Goal: Task Accomplishment & Management: Use online tool/utility

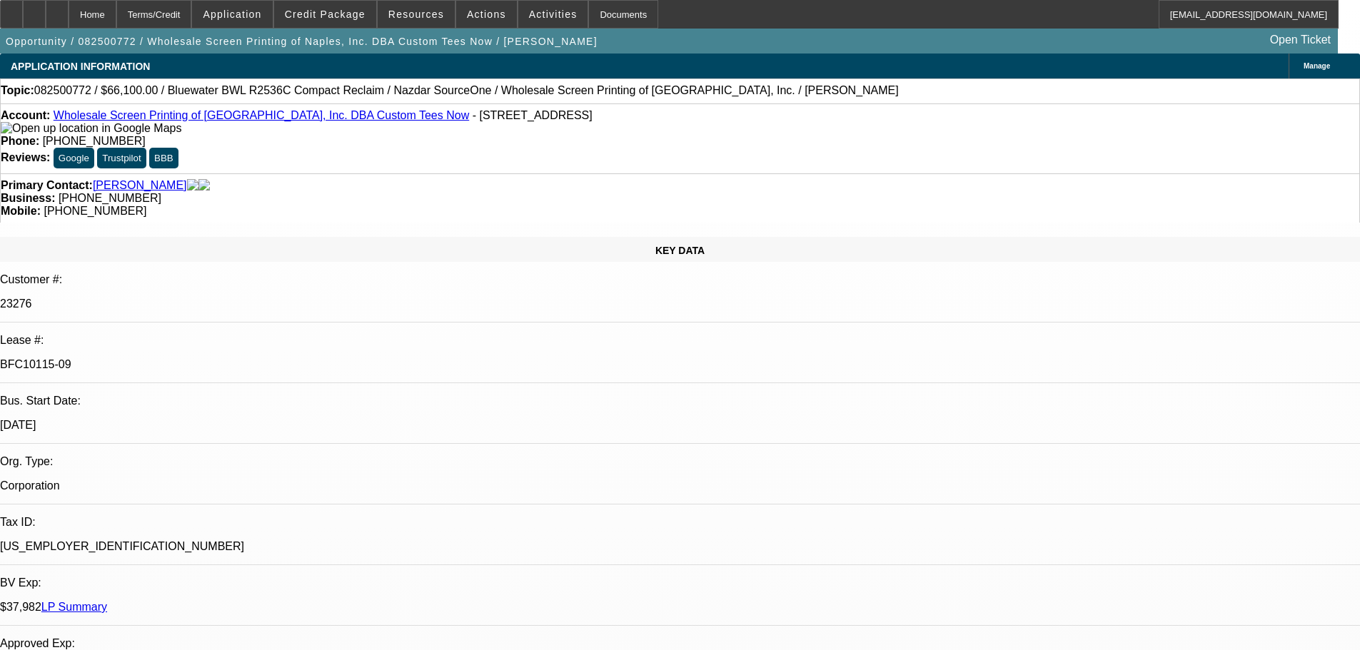
select select "0"
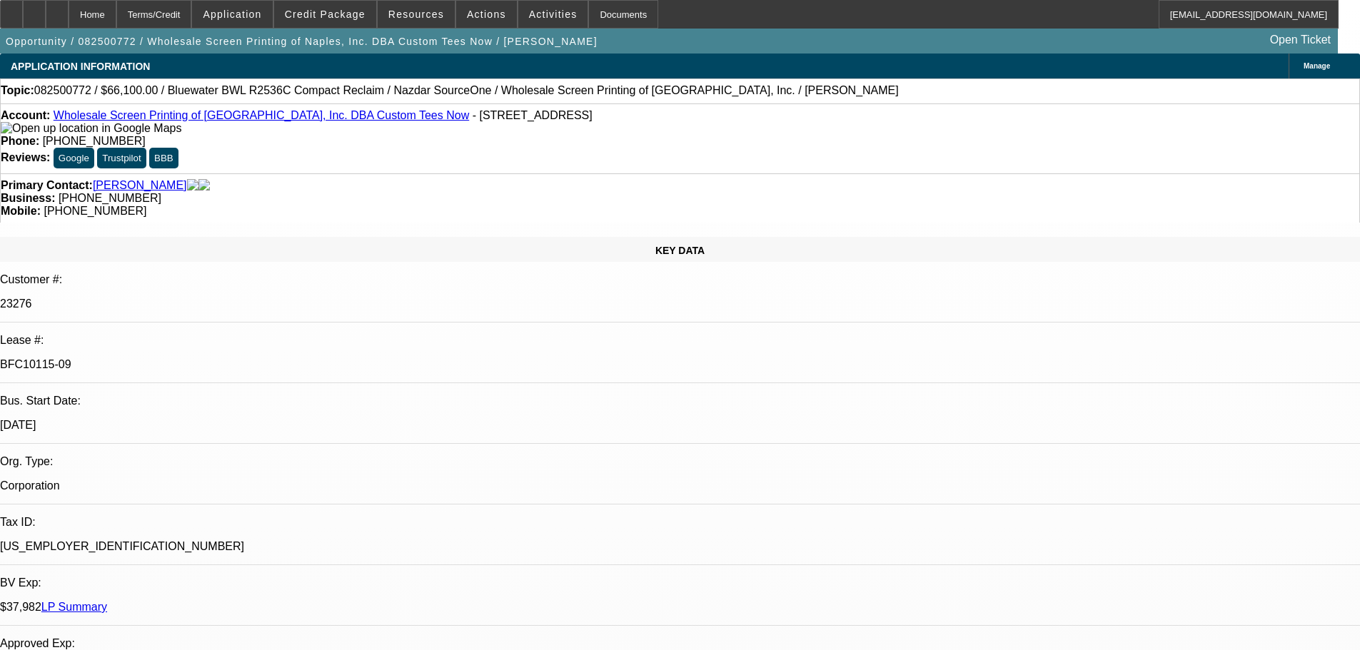
select select "0"
select select "1"
select select "2"
select select "1"
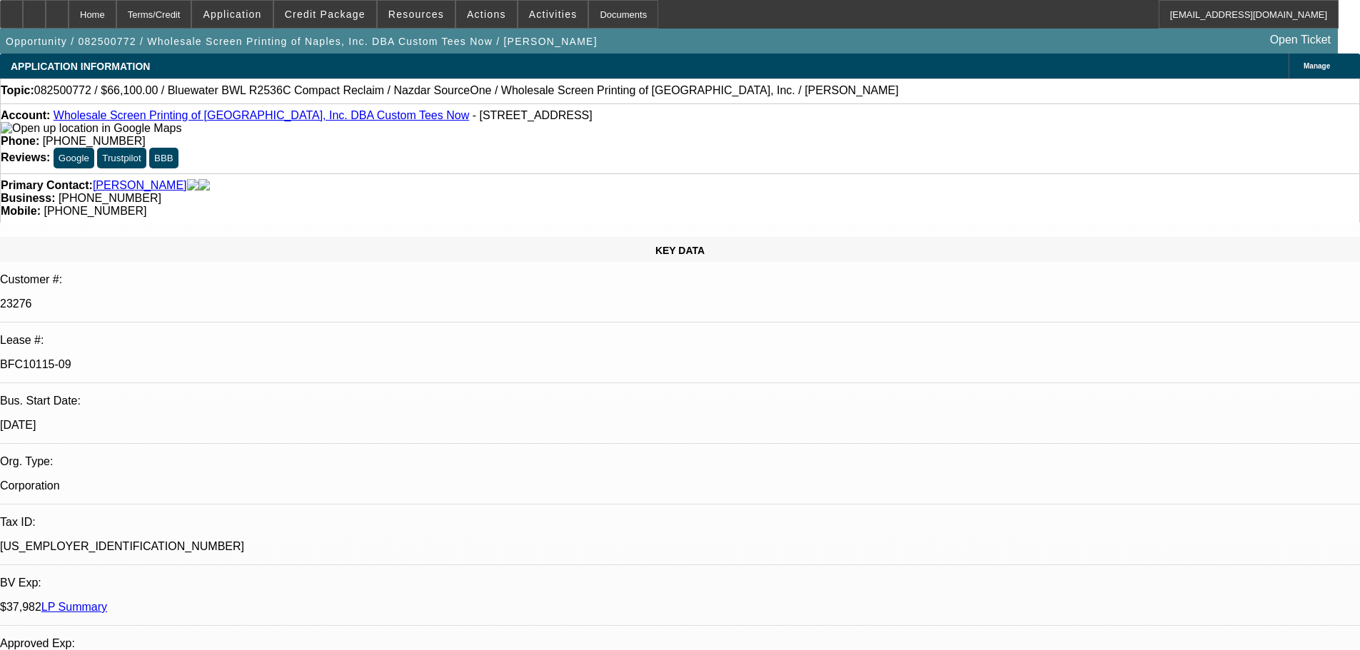
select select "1"
select select "2"
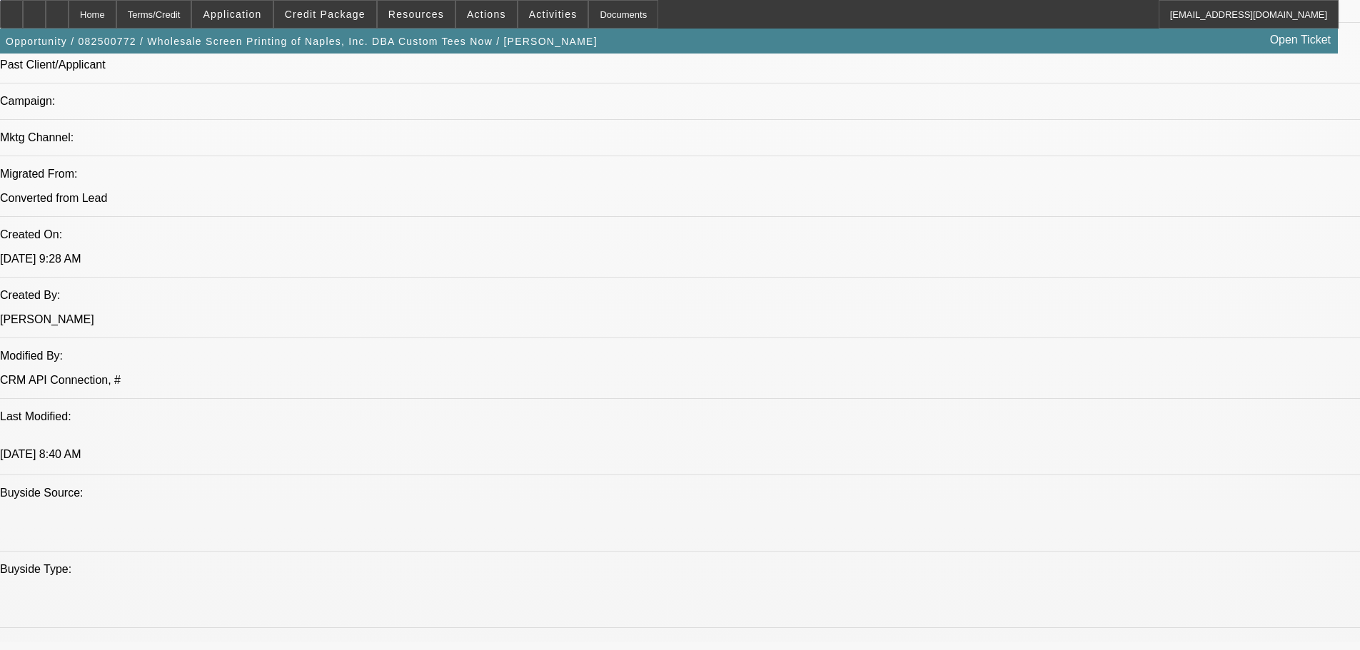
scroll to position [1214, 0]
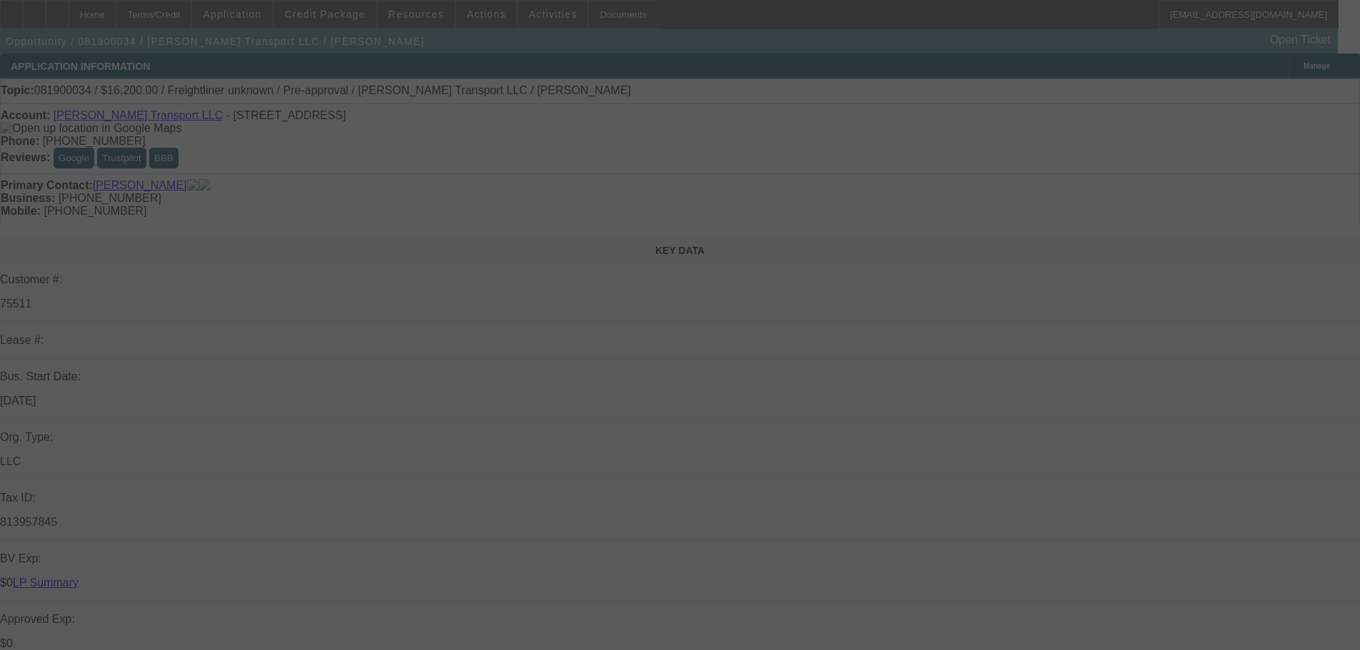
select select "0.1"
select select "2"
select select "0.1"
select select "4"
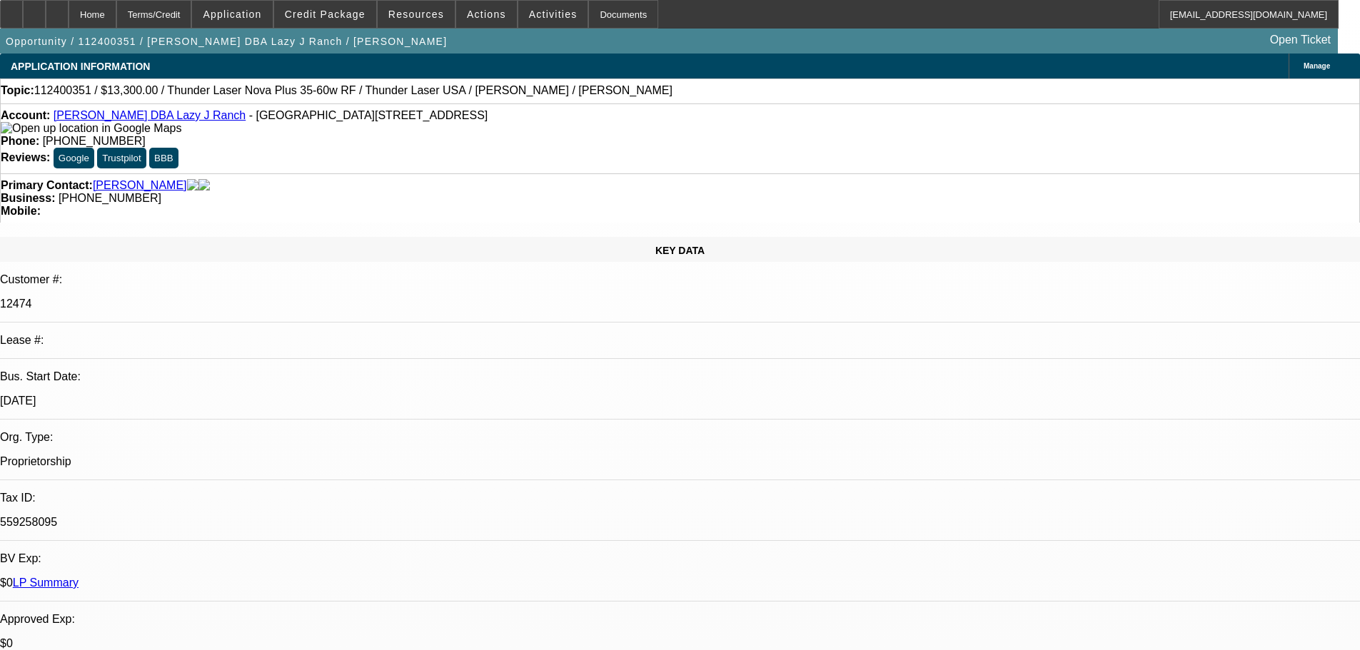
select select "0"
select select "0.1"
select select "4"
select select "0"
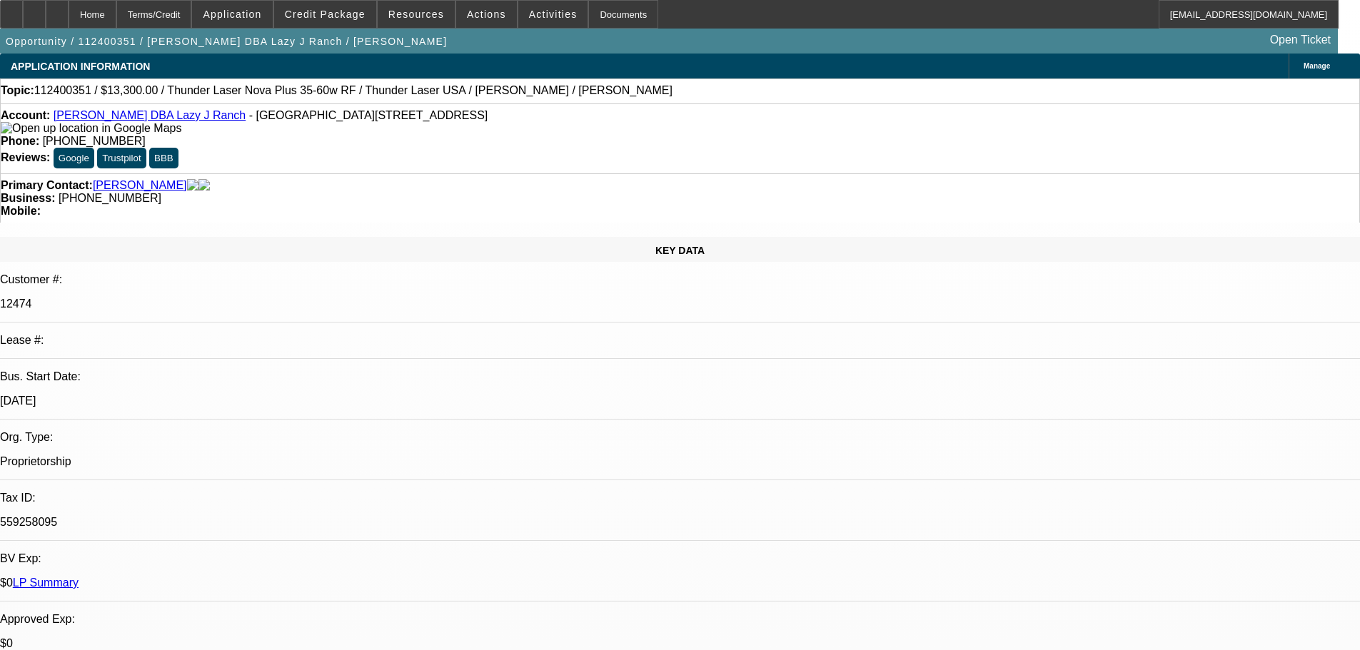
select select "0"
select select "0.1"
select select "4"
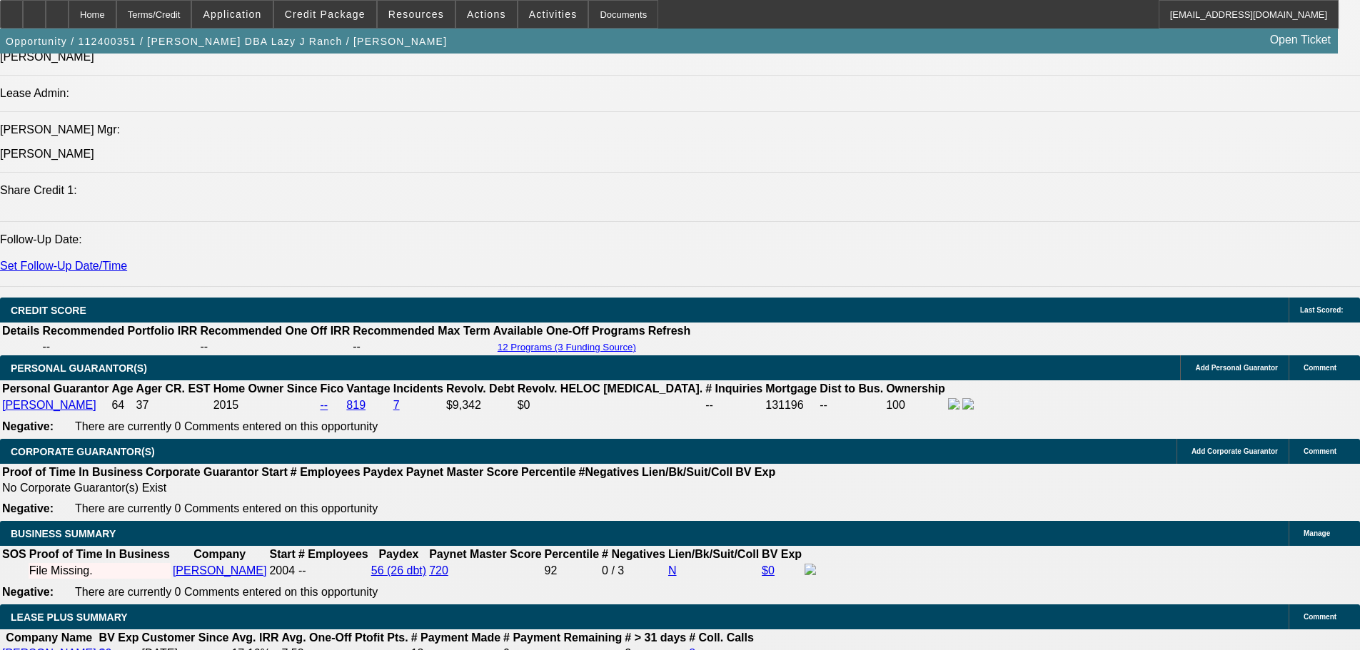
scroll to position [1674, 0]
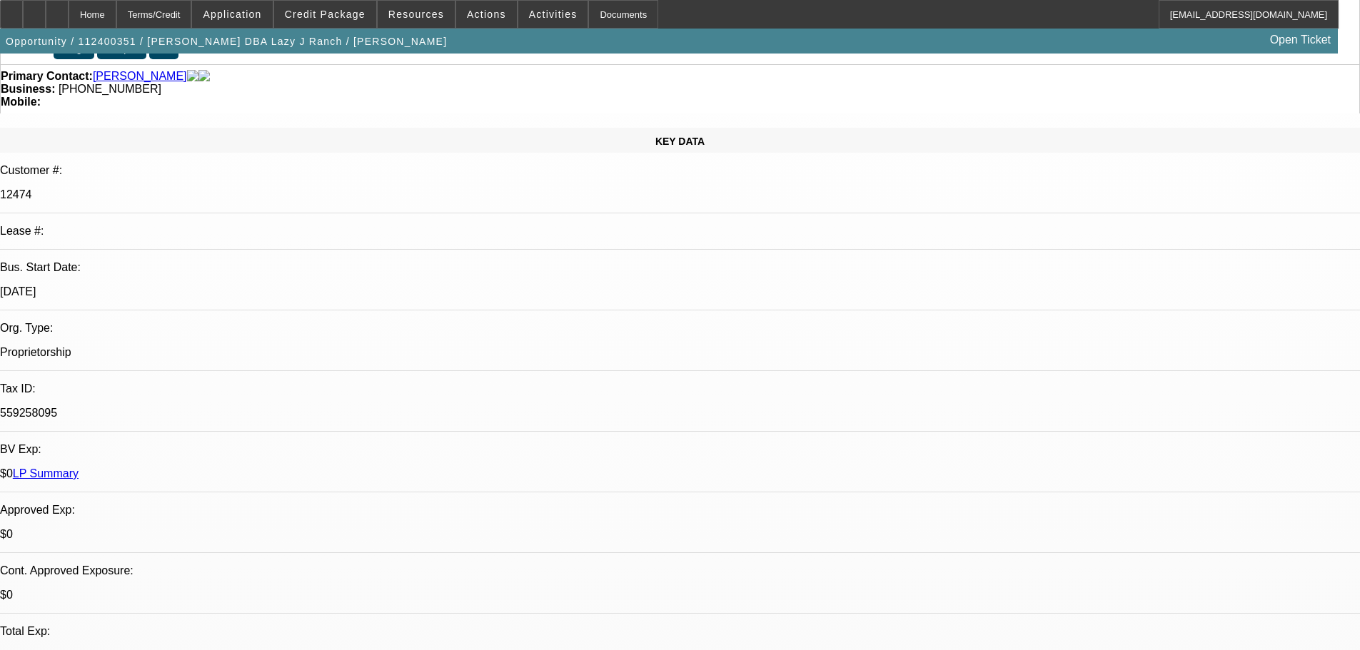
scroll to position [0, 0]
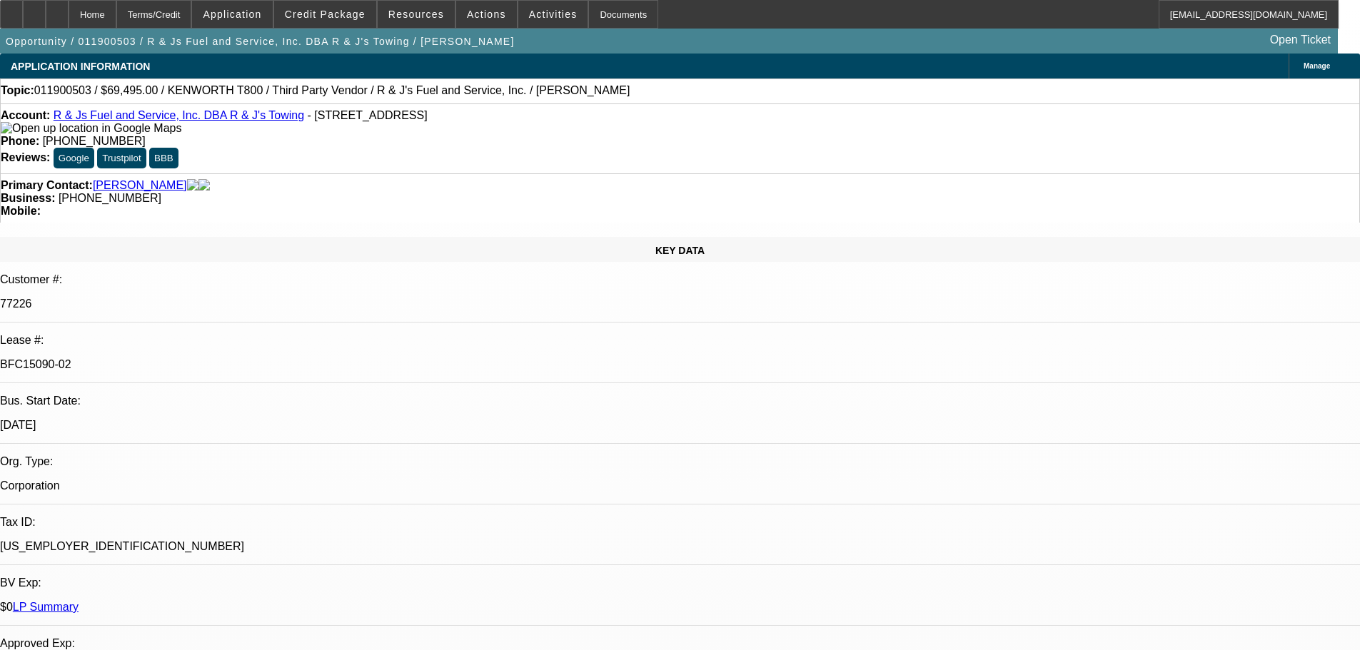
select select "0"
select select "6"
select select "0"
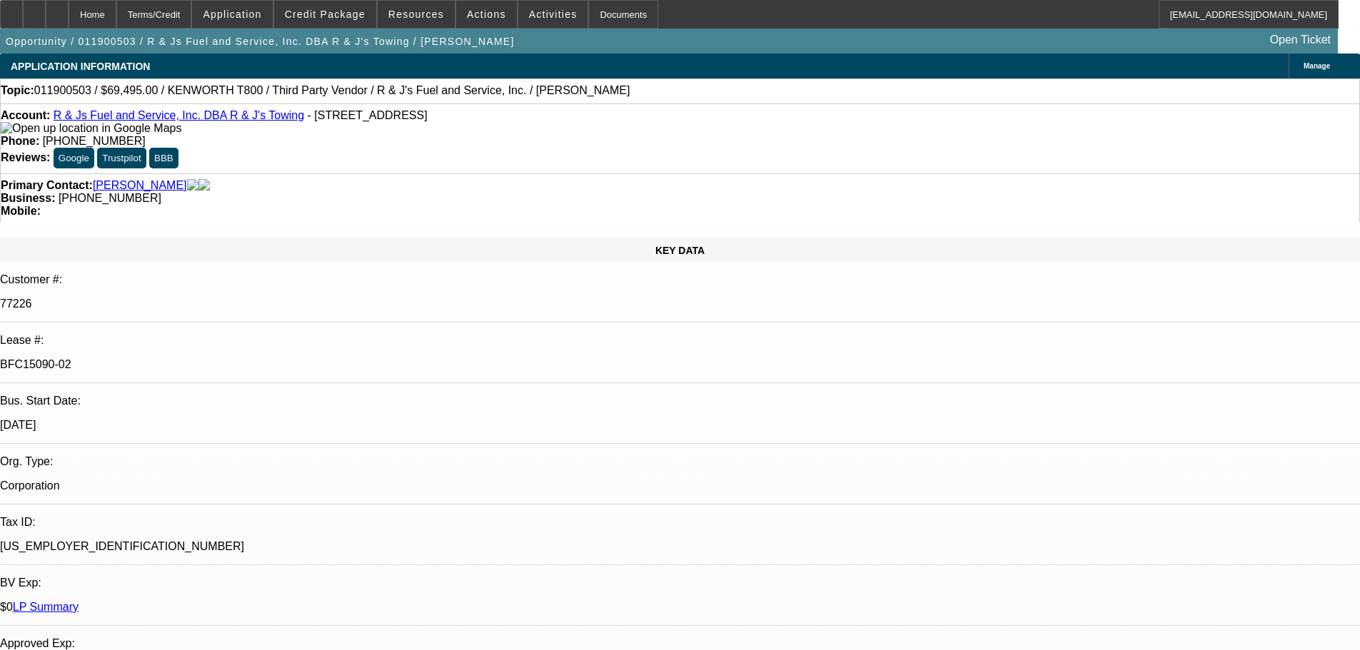
select select "0"
select select "6"
select select "0"
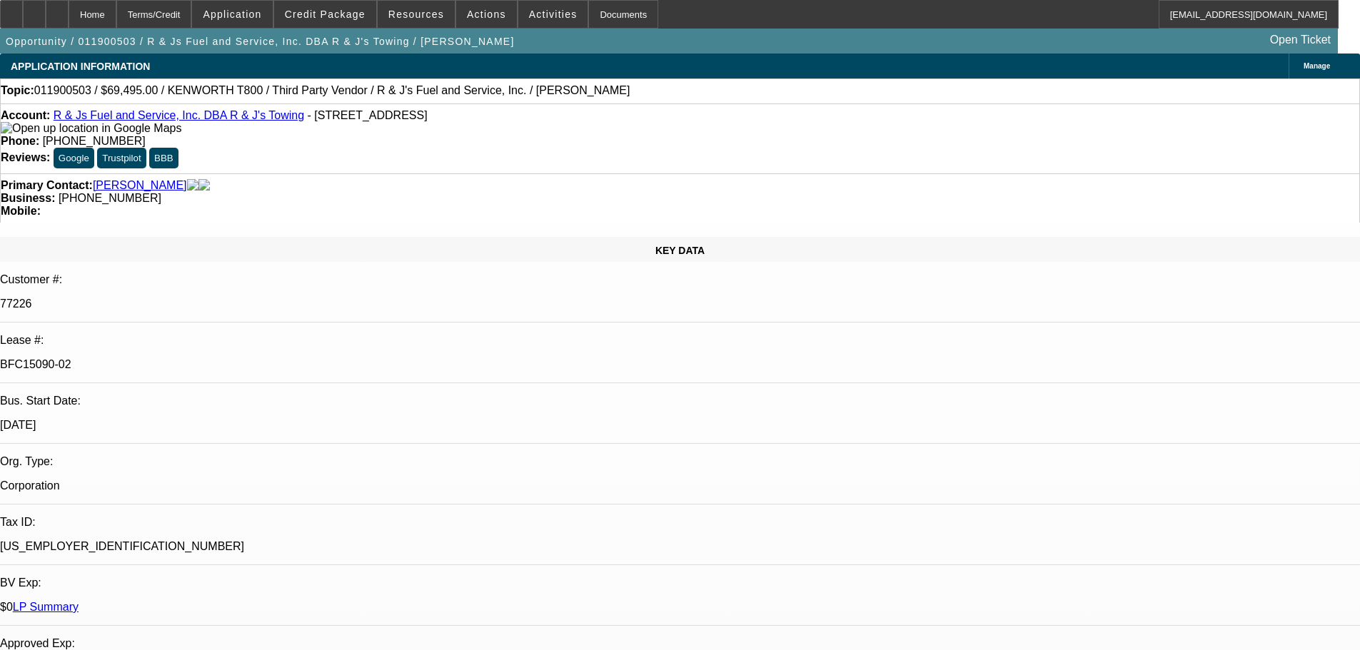
select select "0"
select select "6"
select select "0"
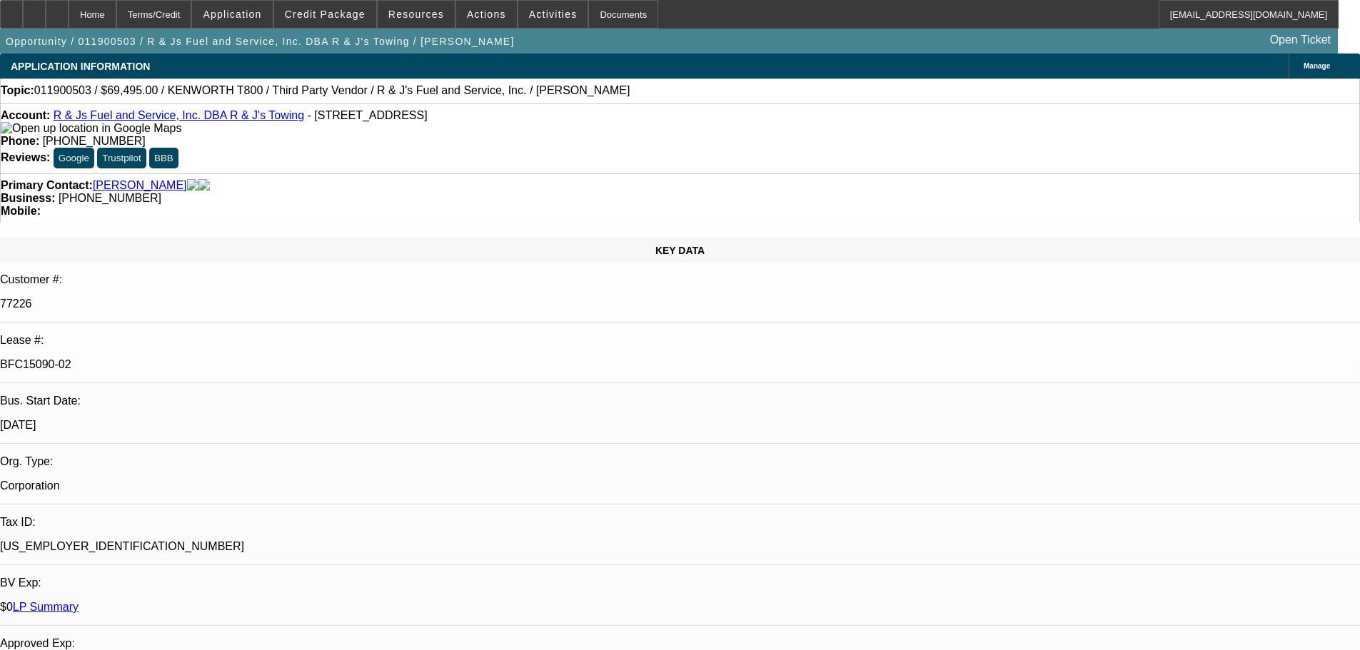
select select "6"
click at [79, 601] on link "LP Summary" at bounding box center [46, 607] width 66 height 12
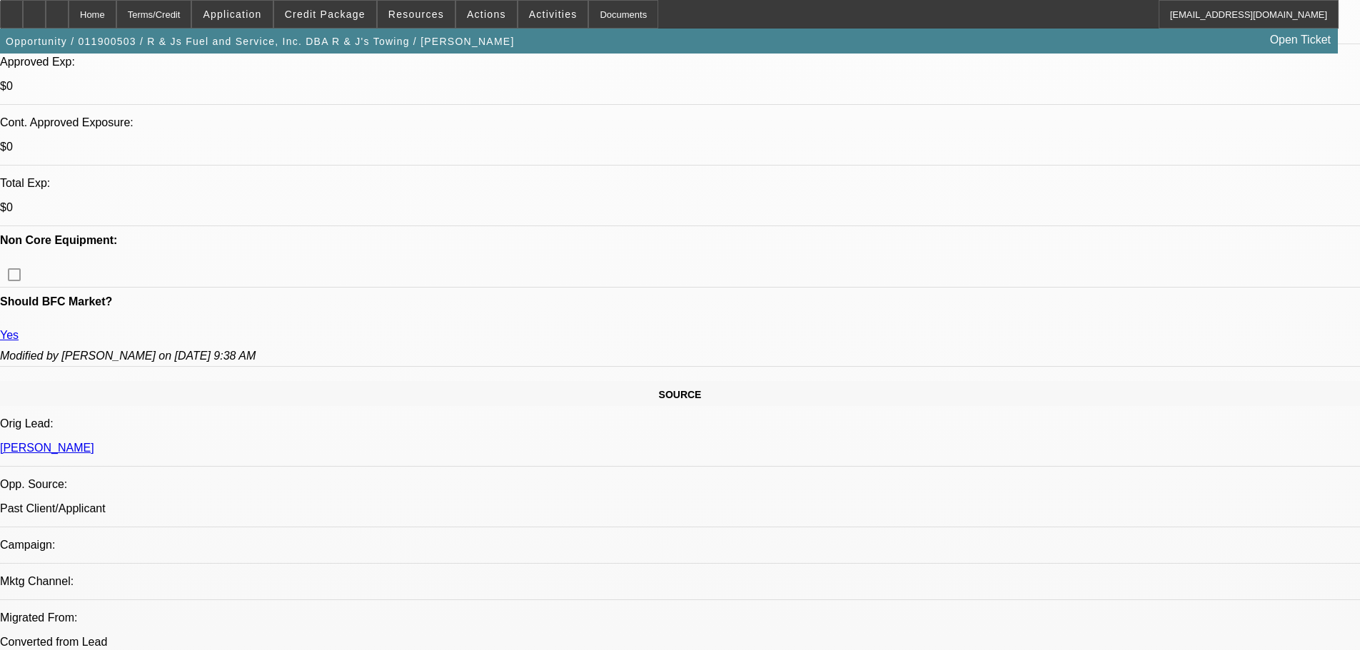
scroll to position [428, 0]
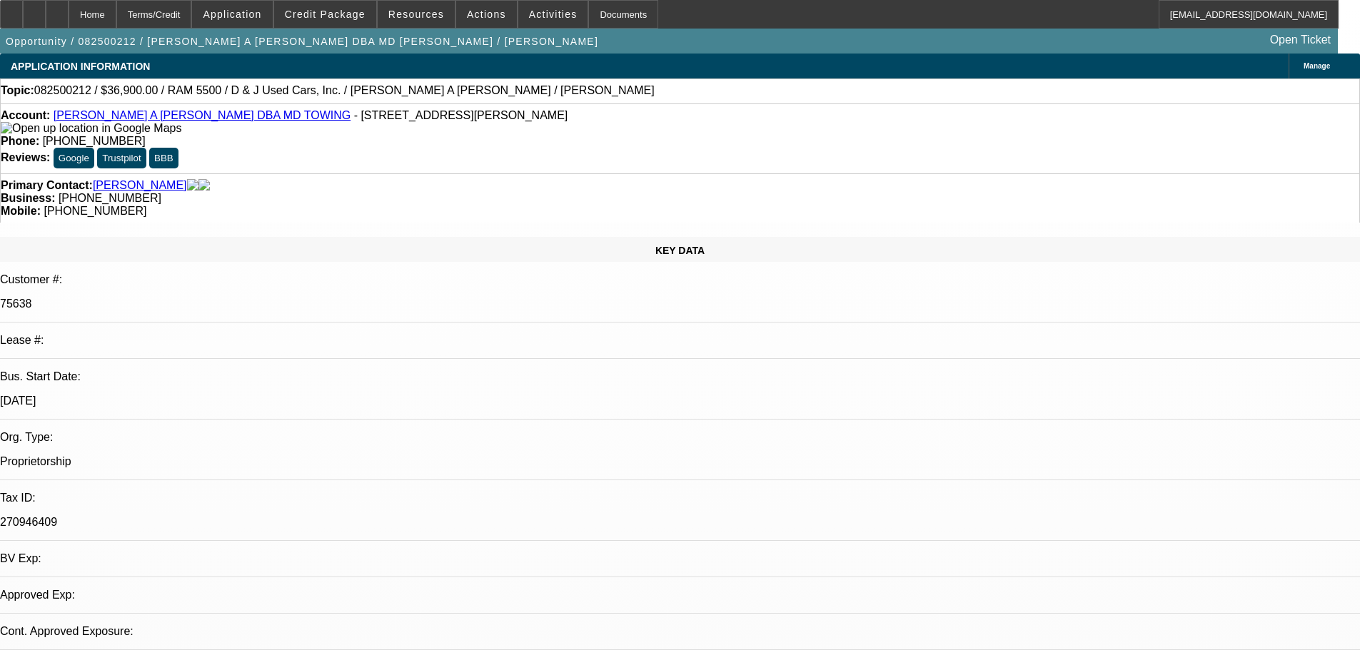
select select "0"
select select "2"
select select "0.1"
select select "4"
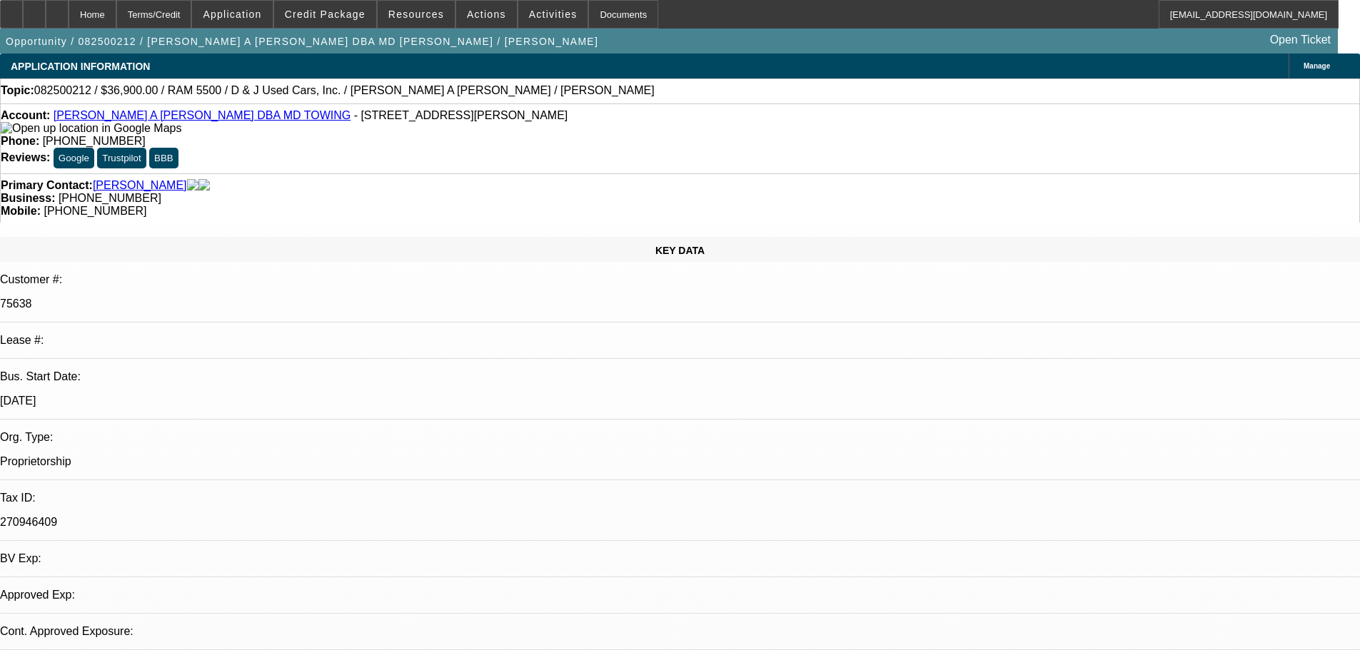
select select "0"
select select "2"
select select "0.1"
select select "4"
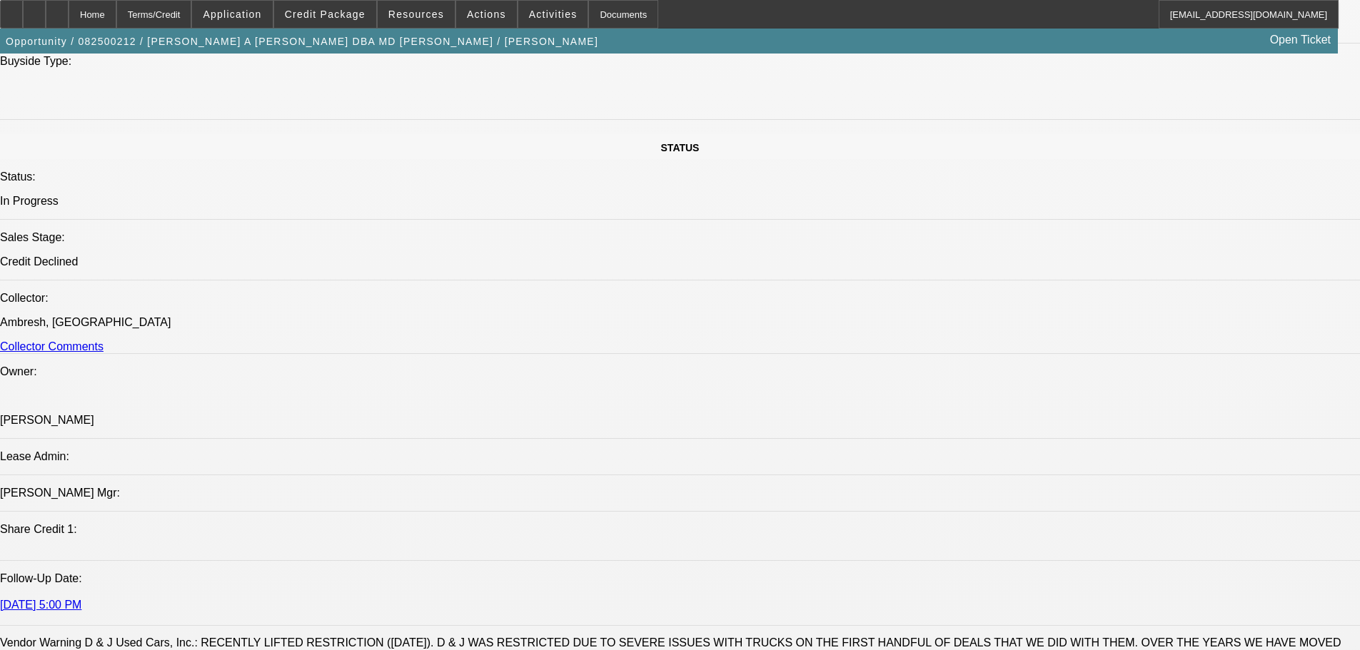
scroll to position [1999, 0]
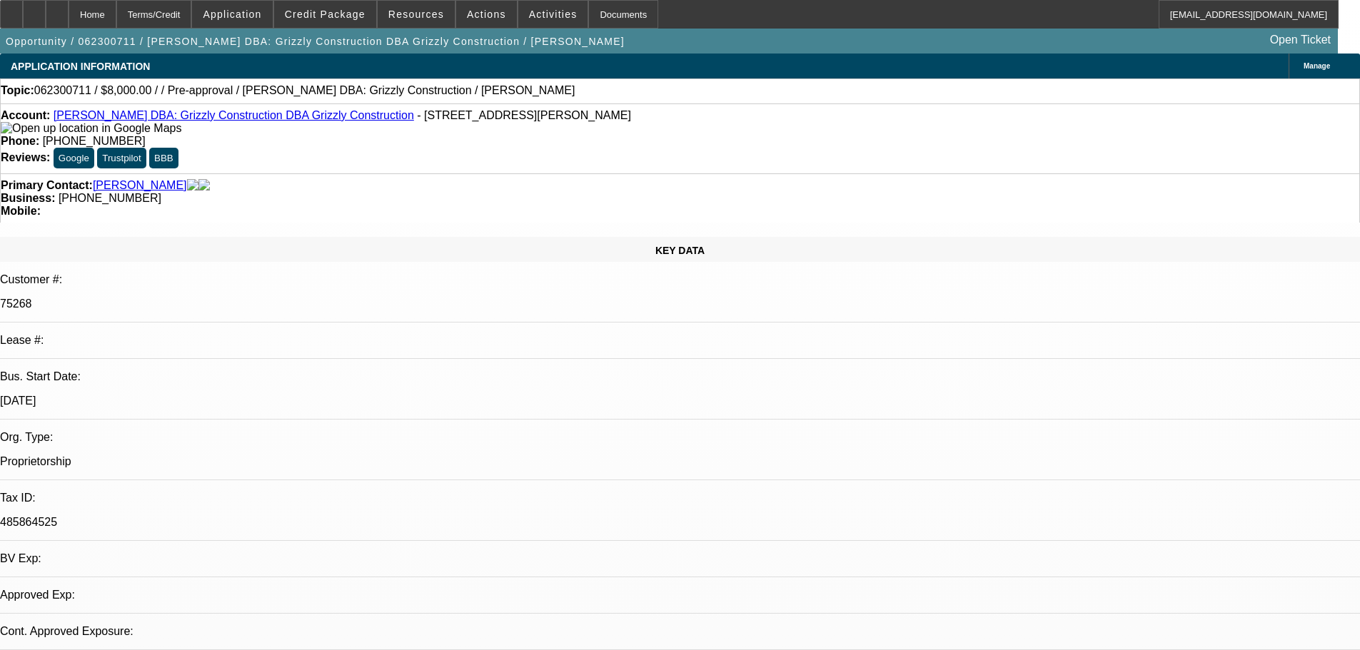
select select "0"
select select "2"
select select "0.1"
select select "4"
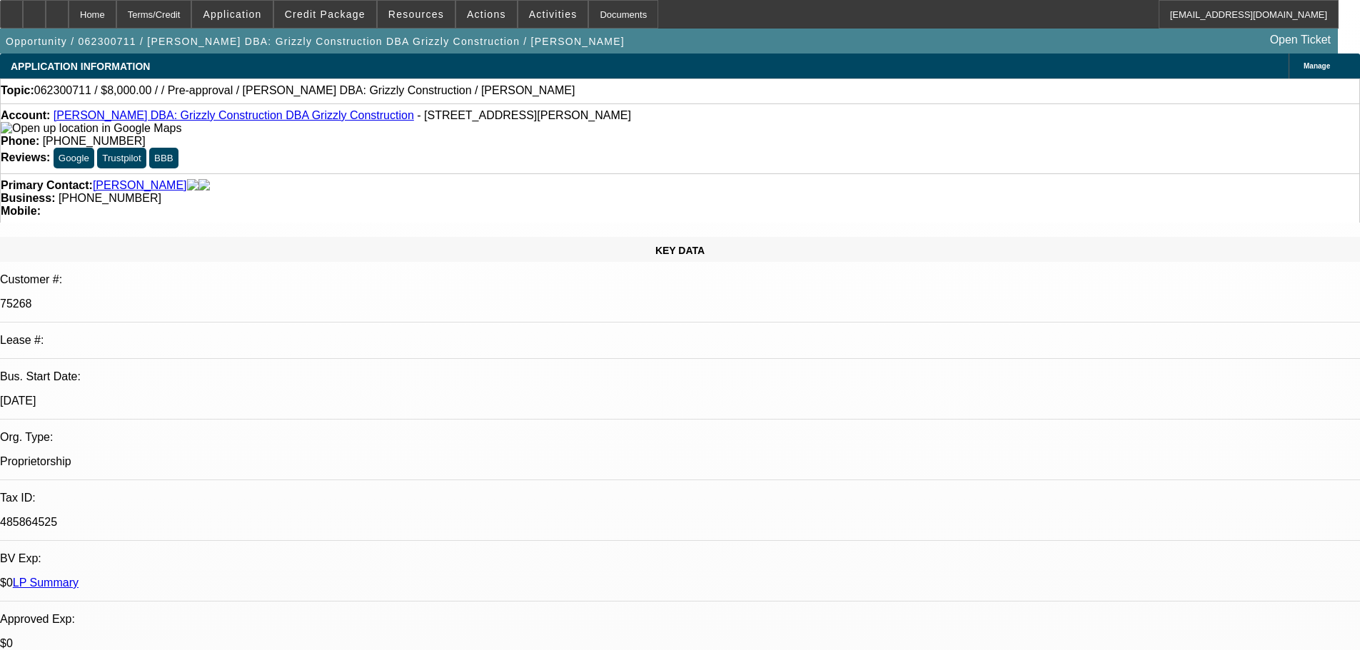
click at [79, 577] on link "LP Summary" at bounding box center [46, 583] width 66 height 12
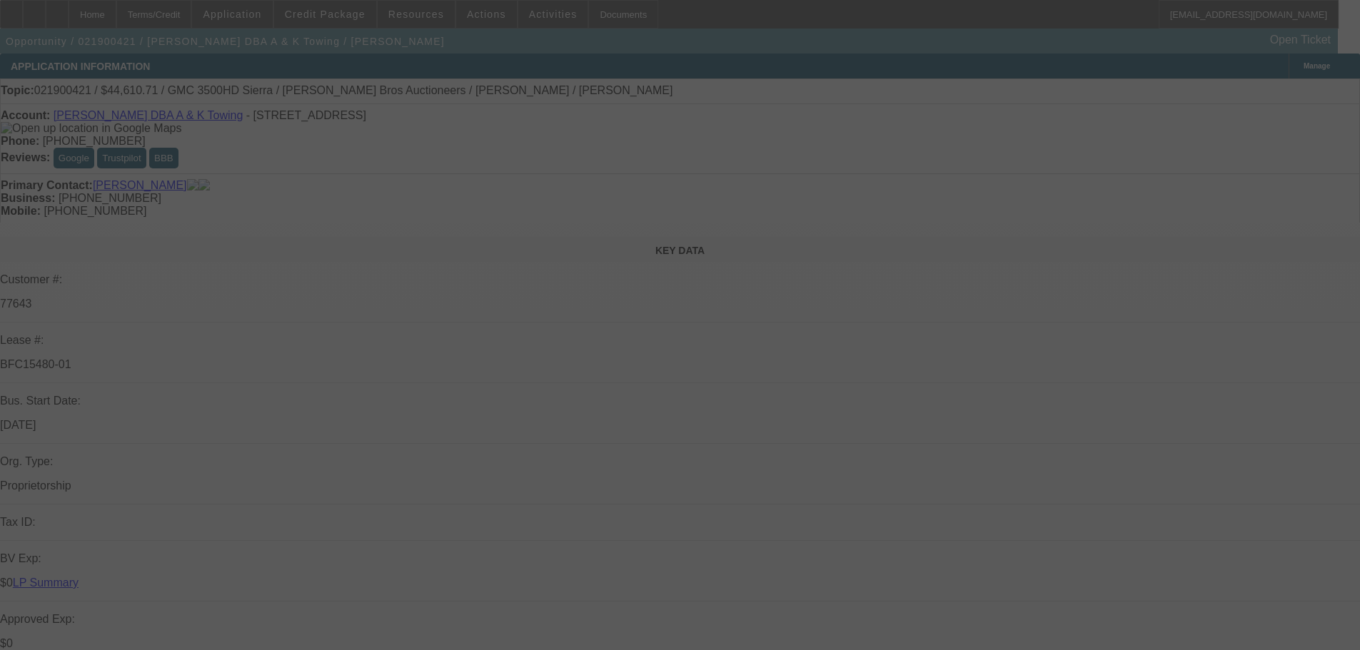
select select "0"
select select "2"
select select "0.1"
select select "4"
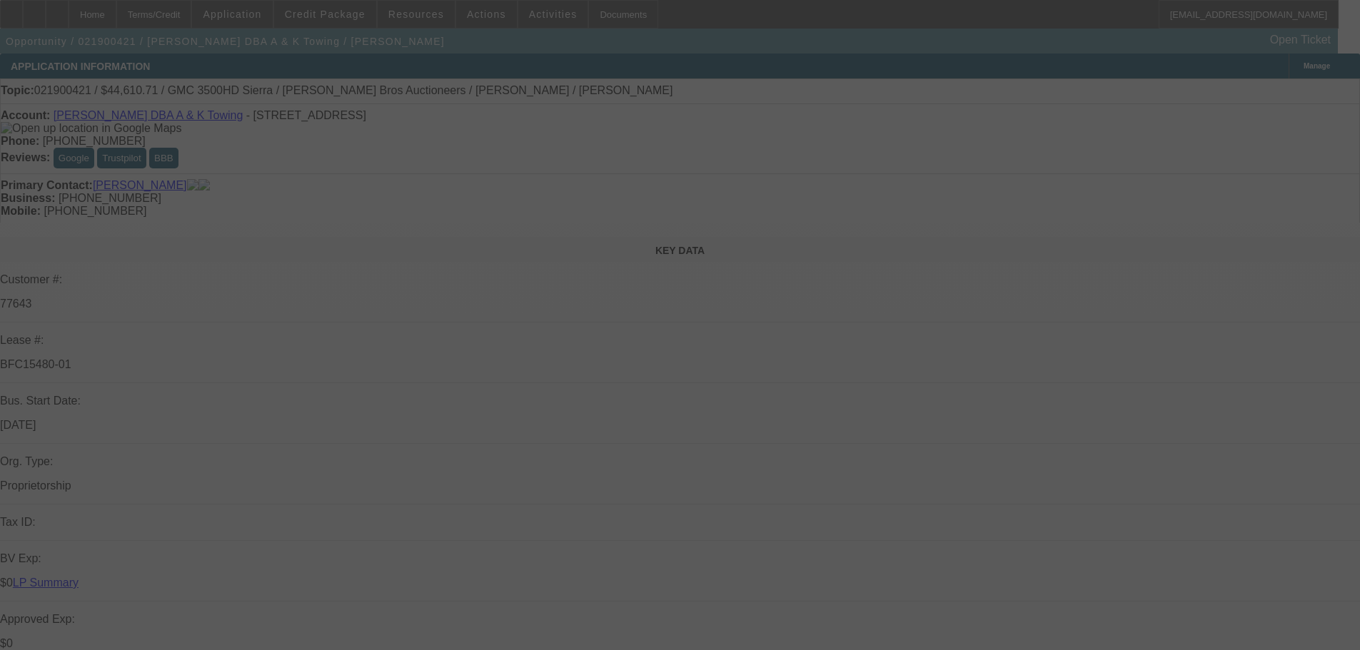
select select "0"
select select "2"
select select "15"
select select "0"
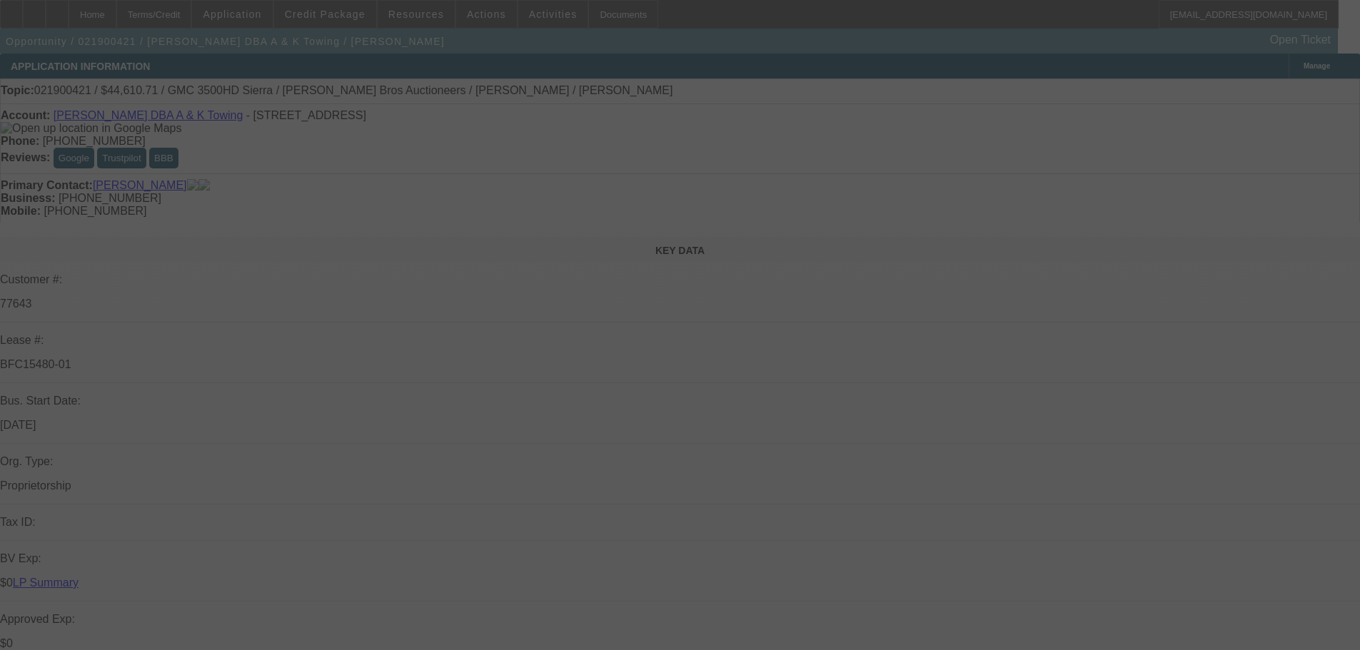
select select "0"
select select "0.1"
select select "4"
select select "0"
select select "2"
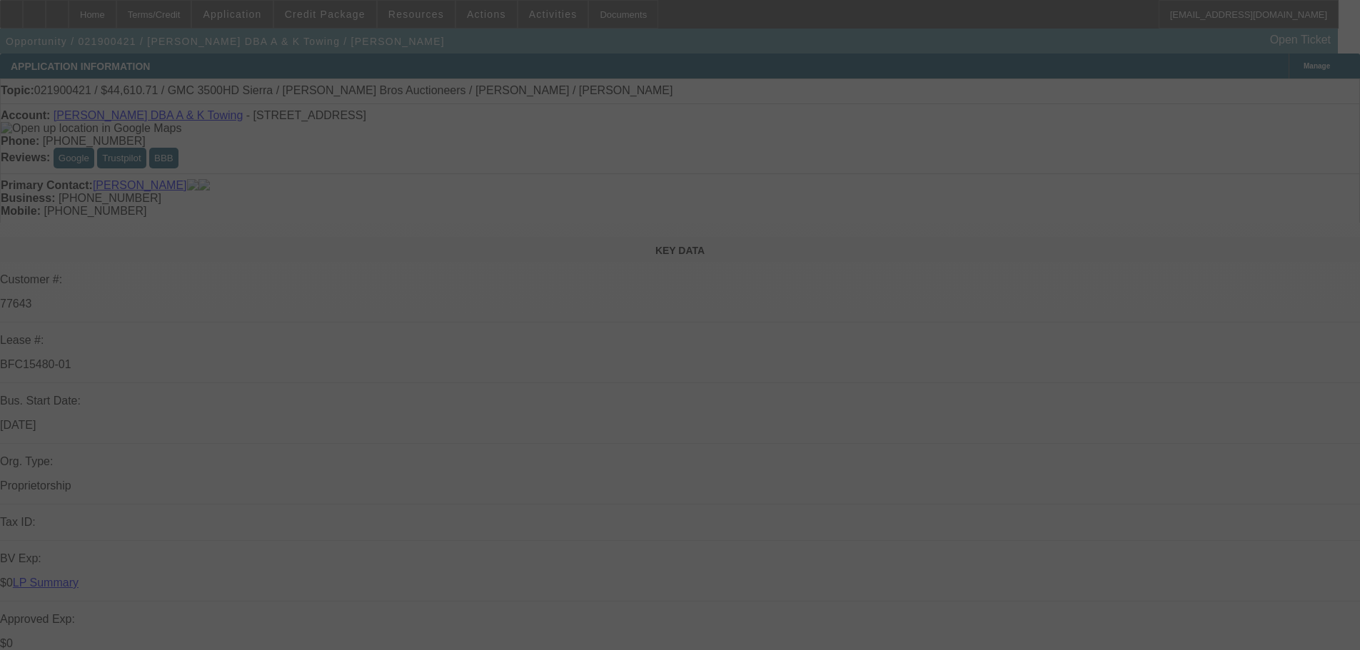
select select "2"
select select "15"
